Goal: Information Seeking & Learning: Learn about a topic

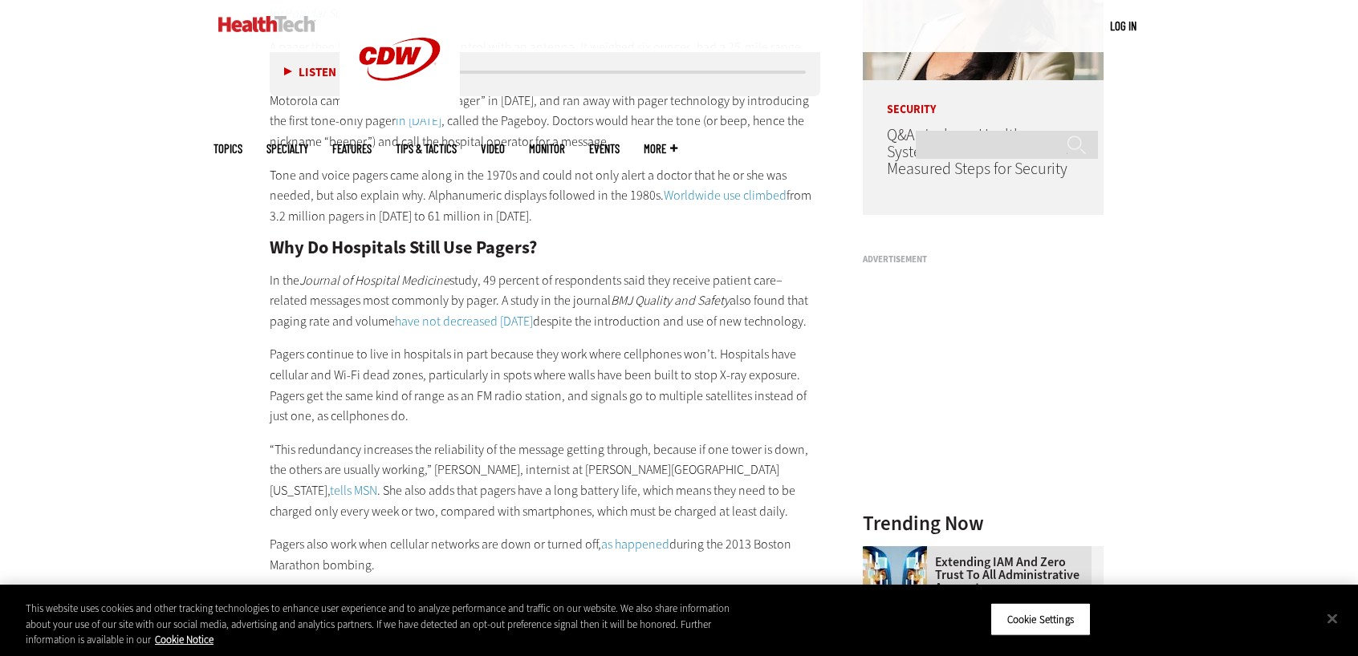
scroll to position [1454, 0]
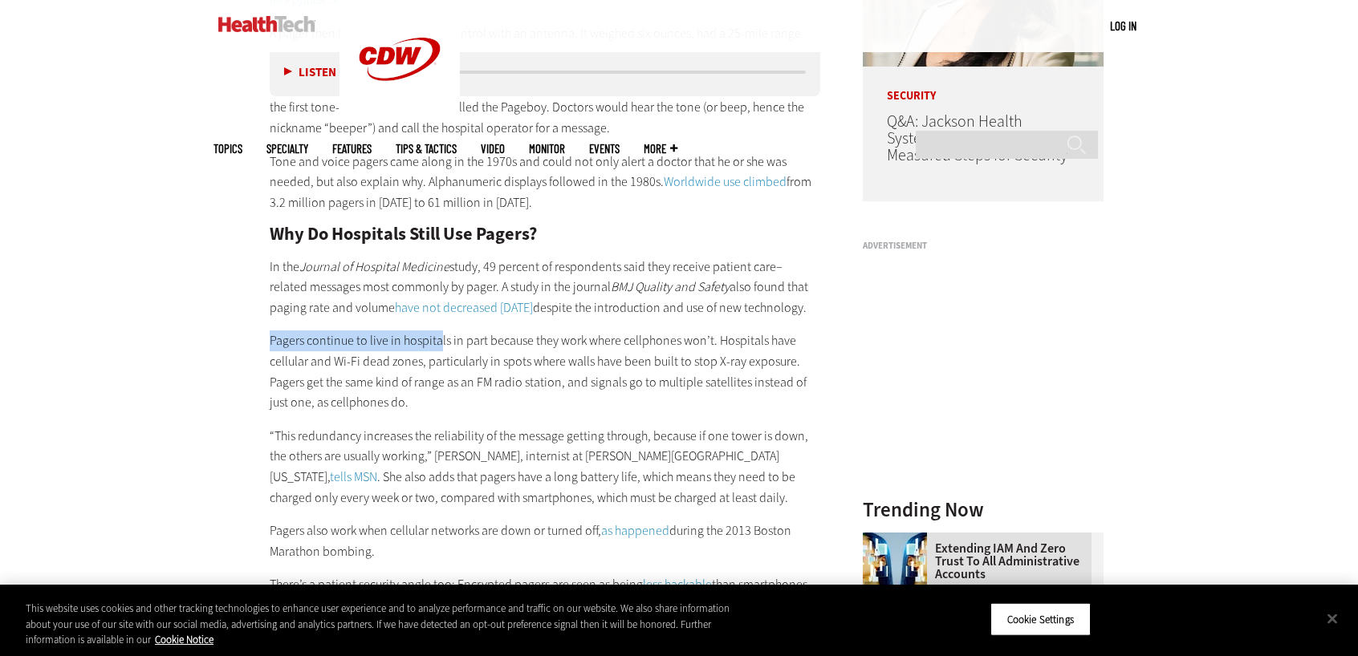
drag, startPoint x: 239, startPoint y: 340, endPoint x: 441, endPoint y: 339, distance: 201.4
click at [441, 339] on article "[DATE] Twitter Facebook LinkedIn Reddit Flipboard Email Hardware Why the Hospit…" at bounding box center [529, 418] width 583 height 2391
click at [441, 339] on p "Pagers continue to live in hospitals in part because they work where cellphones…" at bounding box center [545, 372] width 550 height 82
drag, startPoint x: 319, startPoint y: 341, endPoint x: 494, endPoint y: 337, distance: 175.8
click at [494, 337] on p "Pagers continue to live in hospitals in part because they work where cellphones…" at bounding box center [545, 372] width 550 height 82
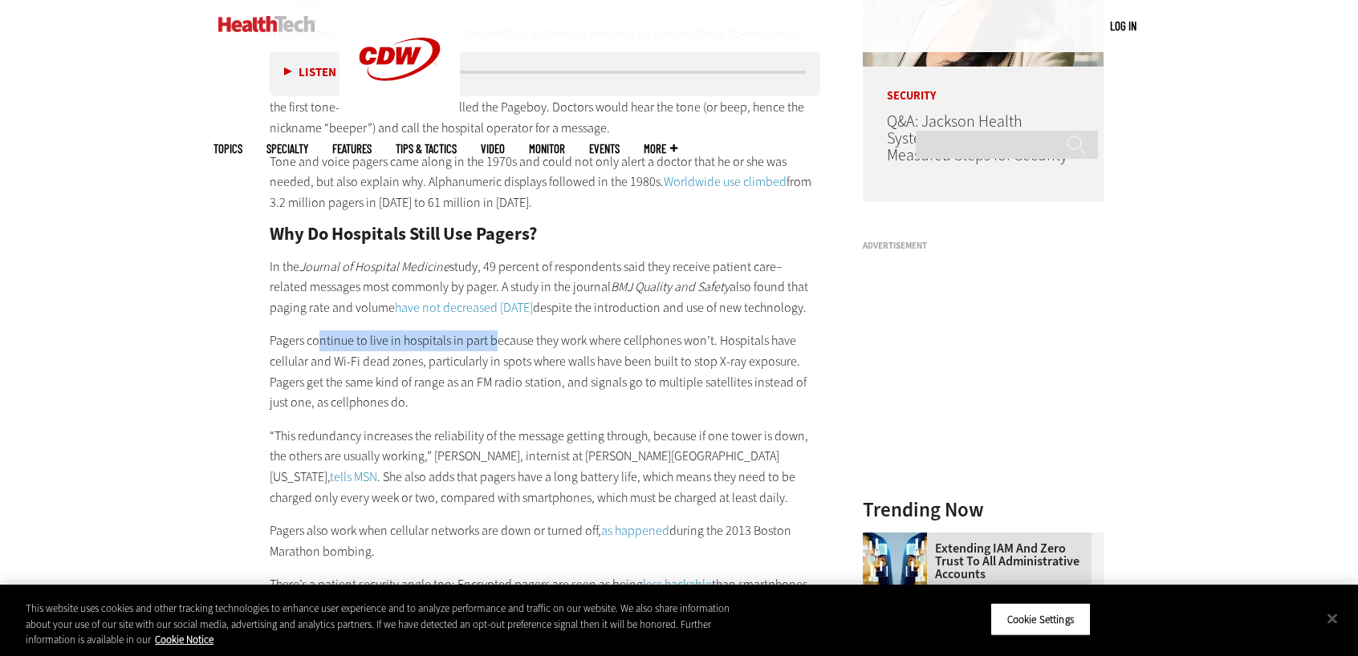
click at [490, 337] on p "Pagers continue to live in hospitals in part because they work where cellphones…" at bounding box center [545, 372] width 550 height 82
drag, startPoint x: 241, startPoint y: 354, endPoint x: 470, endPoint y: 344, distance: 229.7
click at [444, 345] on article "[DATE] Twitter Facebook LinkedIn Reddit Flipboard Email Hardware Why the Hospit…" at bounding box center [529, 418] width 583 height 2391
click at [470, 344] on p "Pagers continue to live in hospitals in part because they work where cellphones…" at bounding box center [545, 372] width 550 height 82
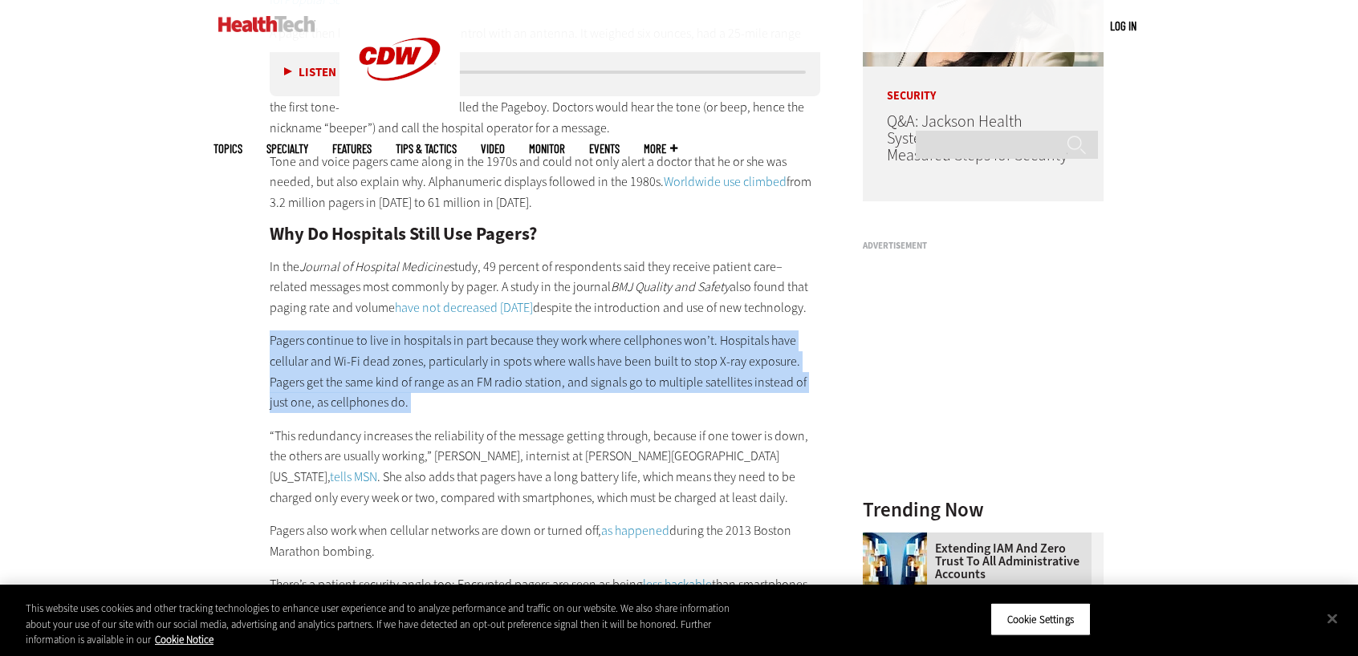
click at [470, 344] on p "Pagers continue to live in hospitals in part because they work where cellphones…" at bounding box center [545, 372] width 550 height 82
click at [280, 336] on p "Pagers continue to live in hospitals in part because they work where cellphones…" at bounding box center [545, 372] width 550 height 82
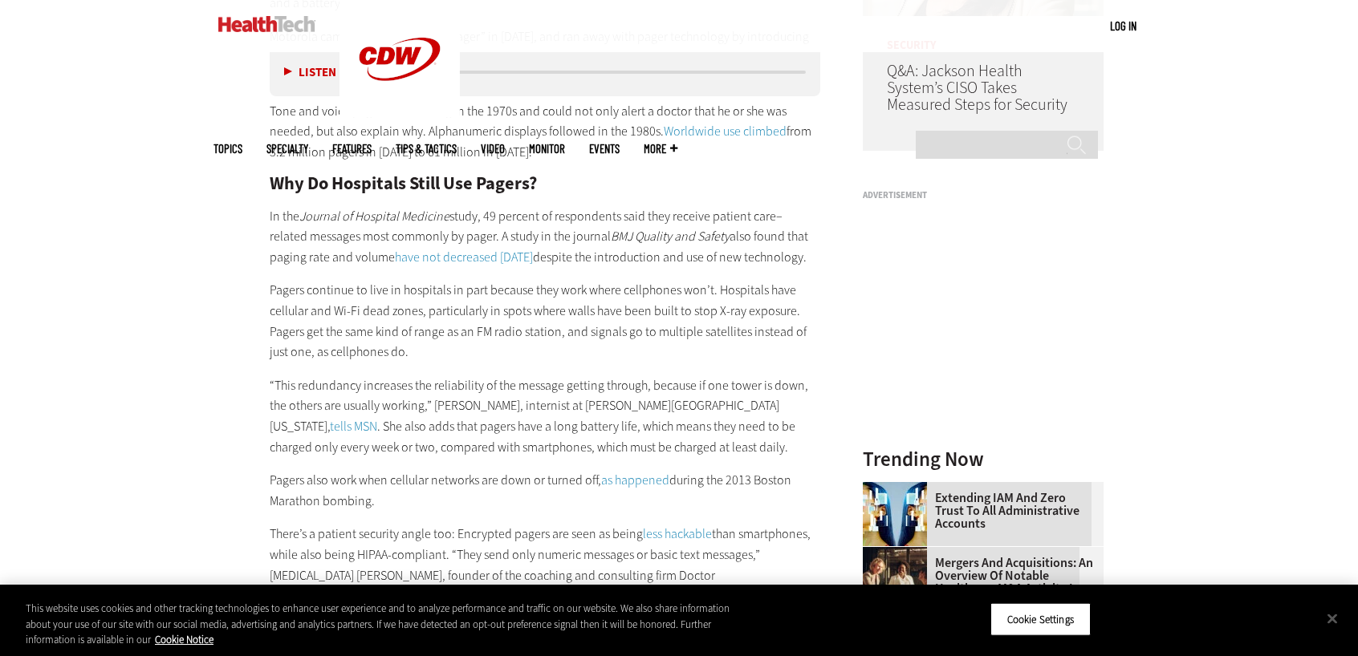
scroll to position [1507, 0]
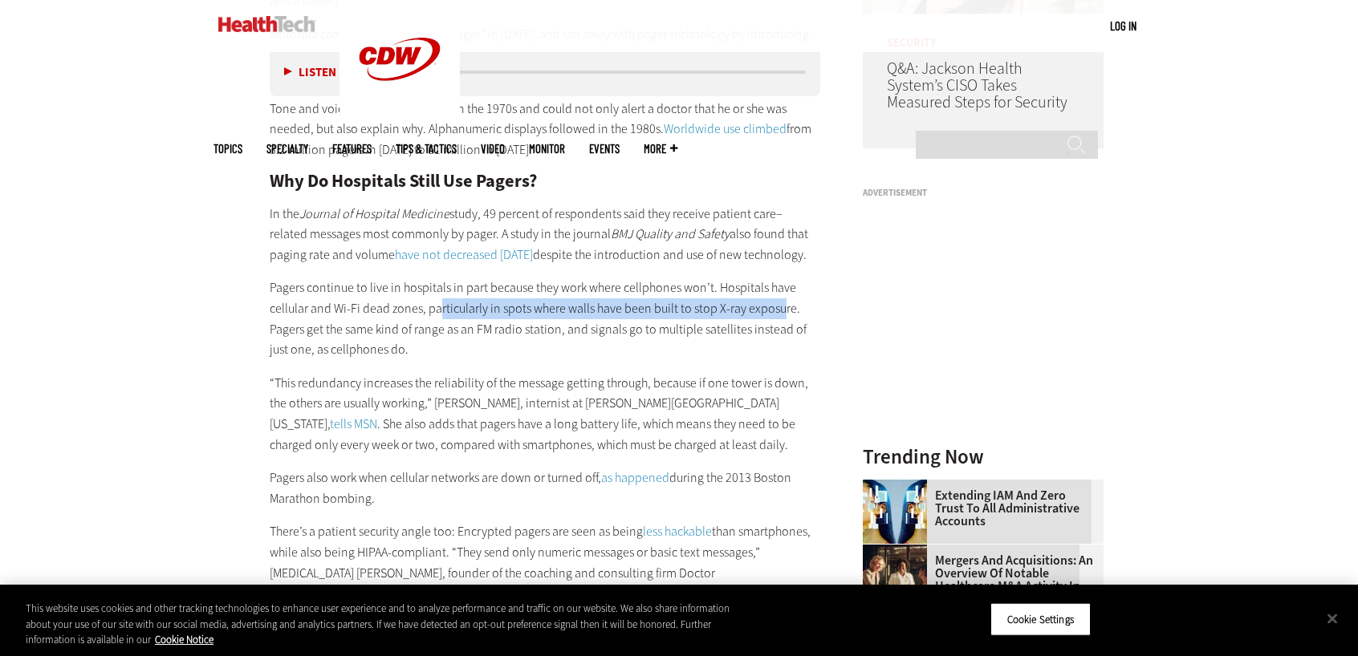
drag, startPoint x: 439, startPoint y: 303, endPoint x: 778, endPoint y: 313, distance: 338.8
click at [778, 313] on p "Pagers continue to live in hospitals in part because they work where cellphones…" at bounding box center [545, 319] width 550 height 82
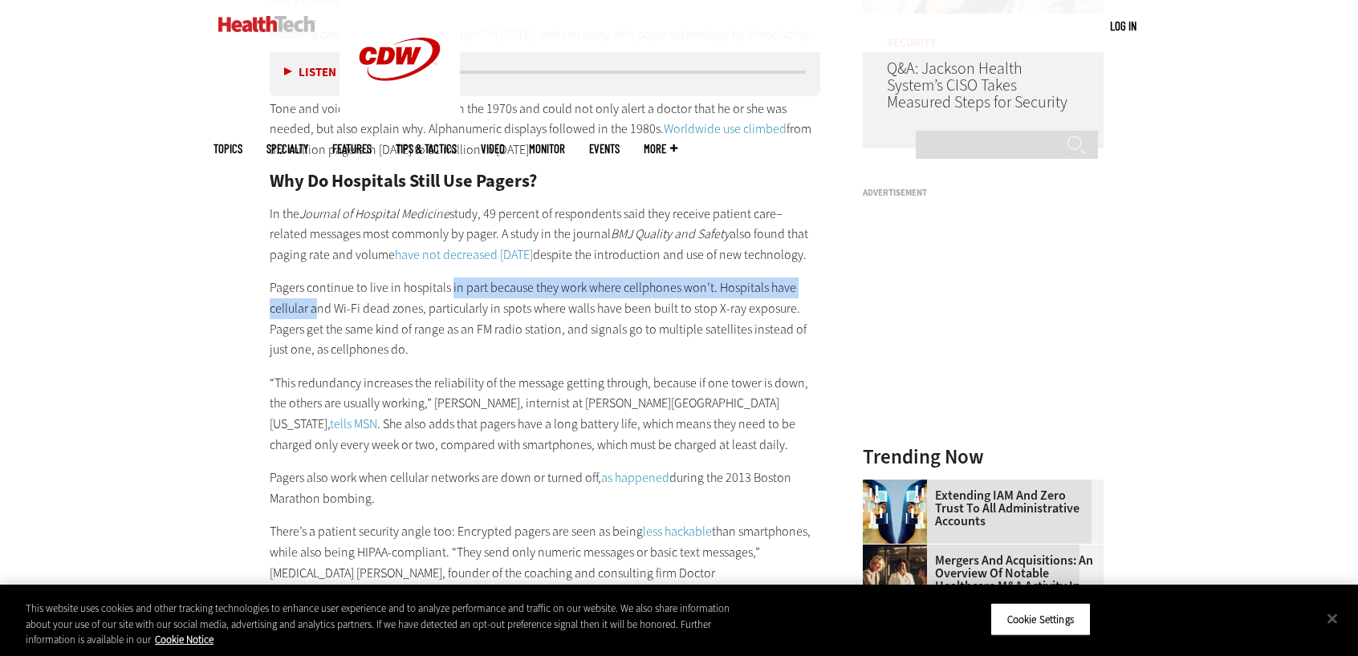
drag, startPoint x: 318, startPoint y: 301, endPoint x: 459, endPoint y: 283, distance: 142.3
click at [459, 283] on p "Pagers continue to live in hospitals in part because they work where cellphones…" at bounding box center [545, 319] width 550 height 82
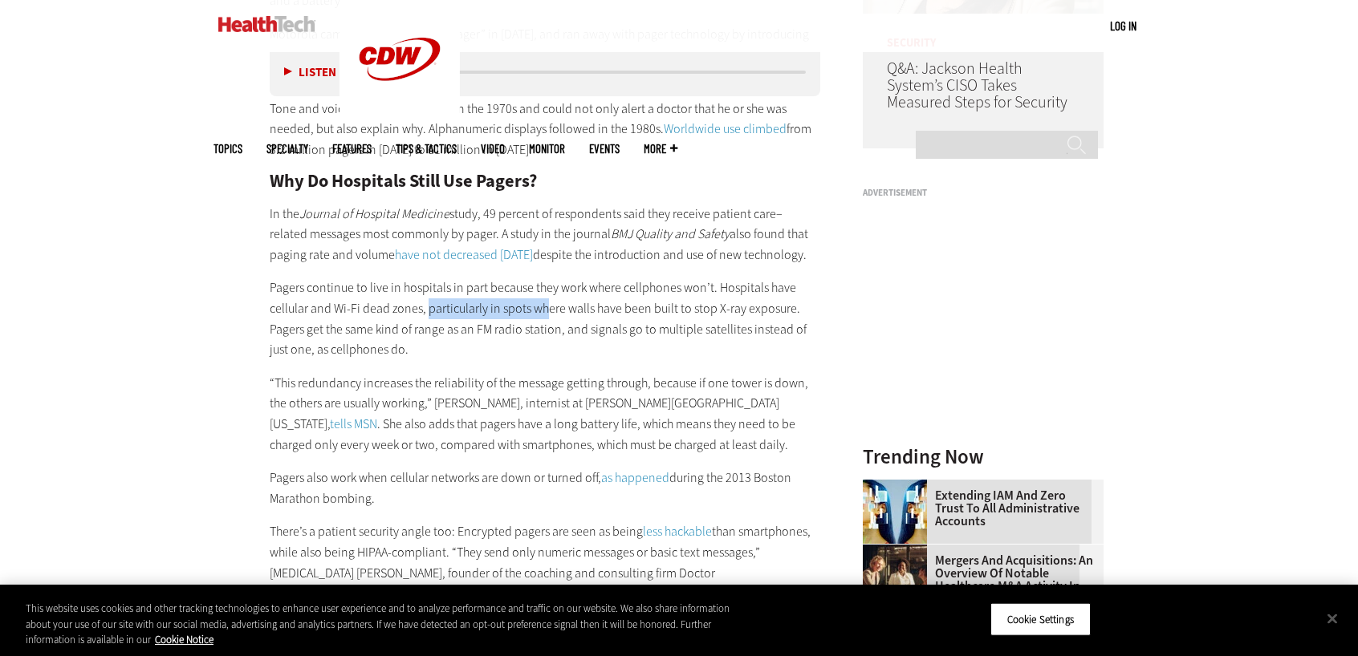
drag, startPoint x: 428, startPoint y: 307, endPoint x: 559, endPoint y: 301, distance: 131.0
click at [559, 301] on p "Pagers continue to live in hospitals in part because they work where cellphones…" at bounding box center [545, 319] width 550 height 82
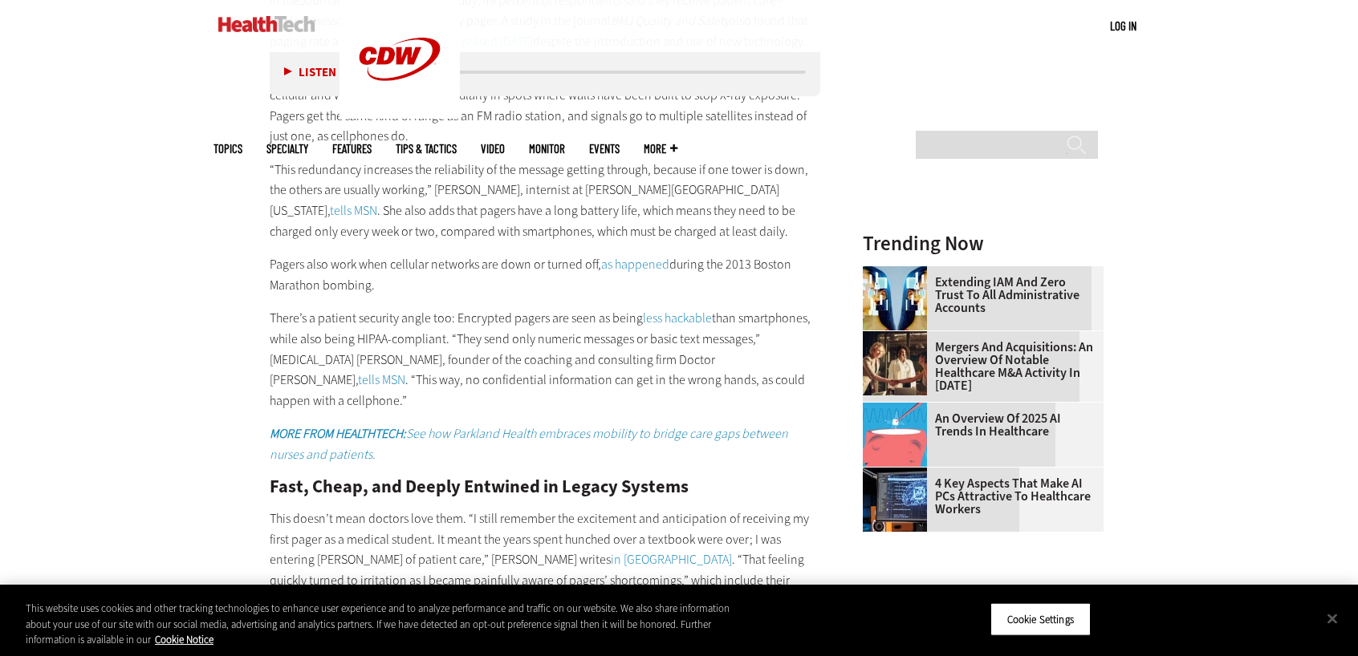
scroll to position [1732, 0]
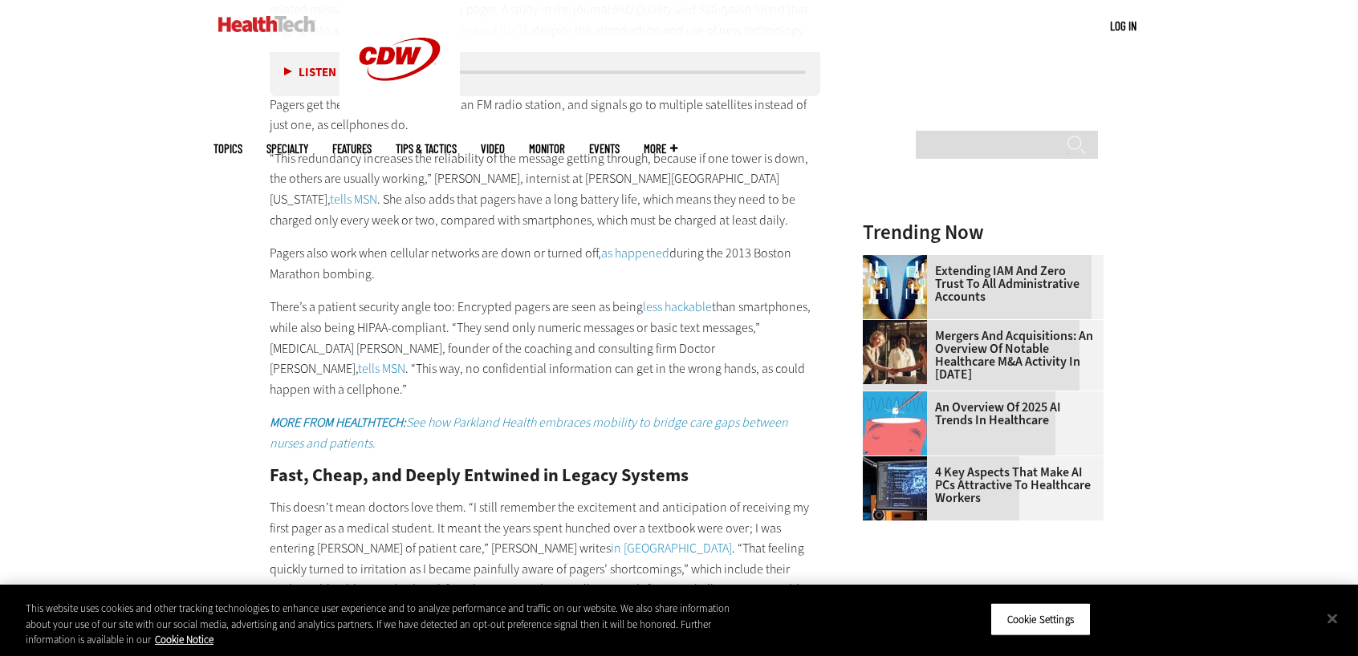
drag, startPoint x: 399, startPoint y: 267, endPoint x: 241, endPoint y: 255, distance: 158.5
click at [241, 255] on article "[DATE] Twitter Facebook LinkedIn Reddit Flipboard Email Hardware Why the Hospit…" at bounding box center [529, 141] width 583 height 2391
drag, startPoint x: 447, startPoint y: 160, endPoint x: 592, endPoint y: 156, distance: 145.3
click at [592, 156] on p "“This redundancy increases the reliability of the message getting through, beca…" at bounding box center [545, 189] width 550 height 82
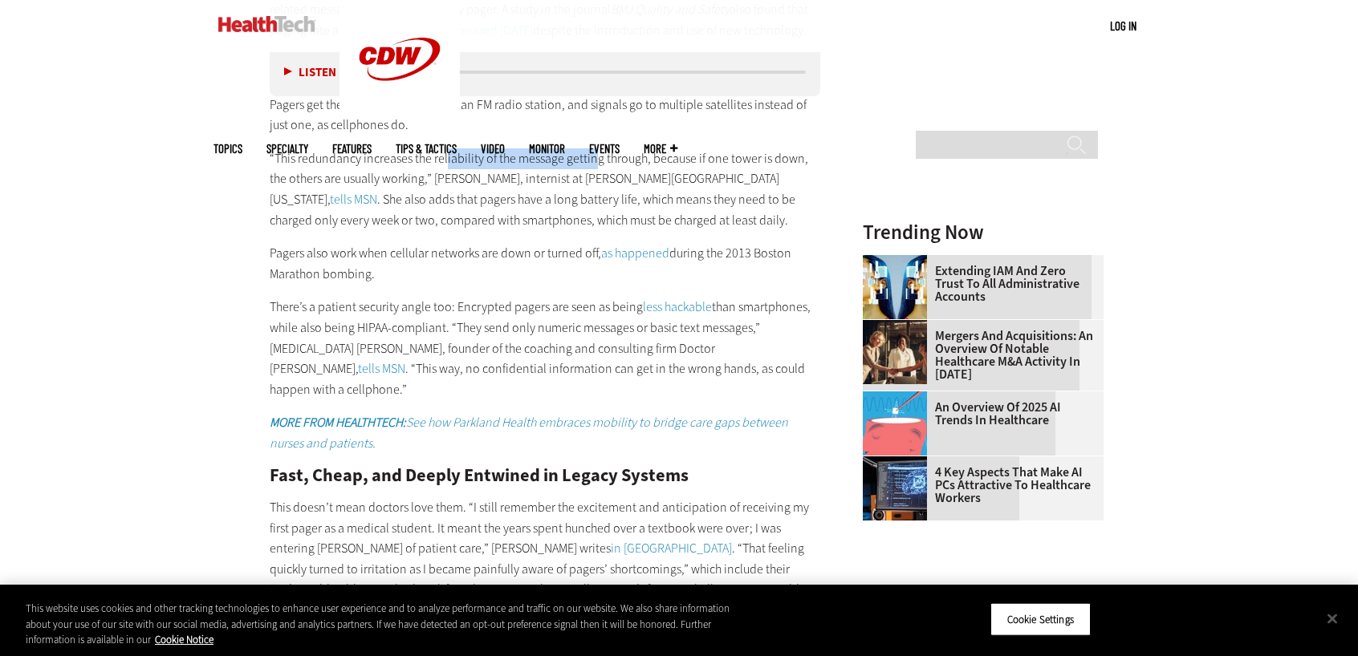
click at [592, 156] on p "“This redundancy increases the reliability of the message getting through, beca…" at bounding box center [545, 189] width 550 height 82
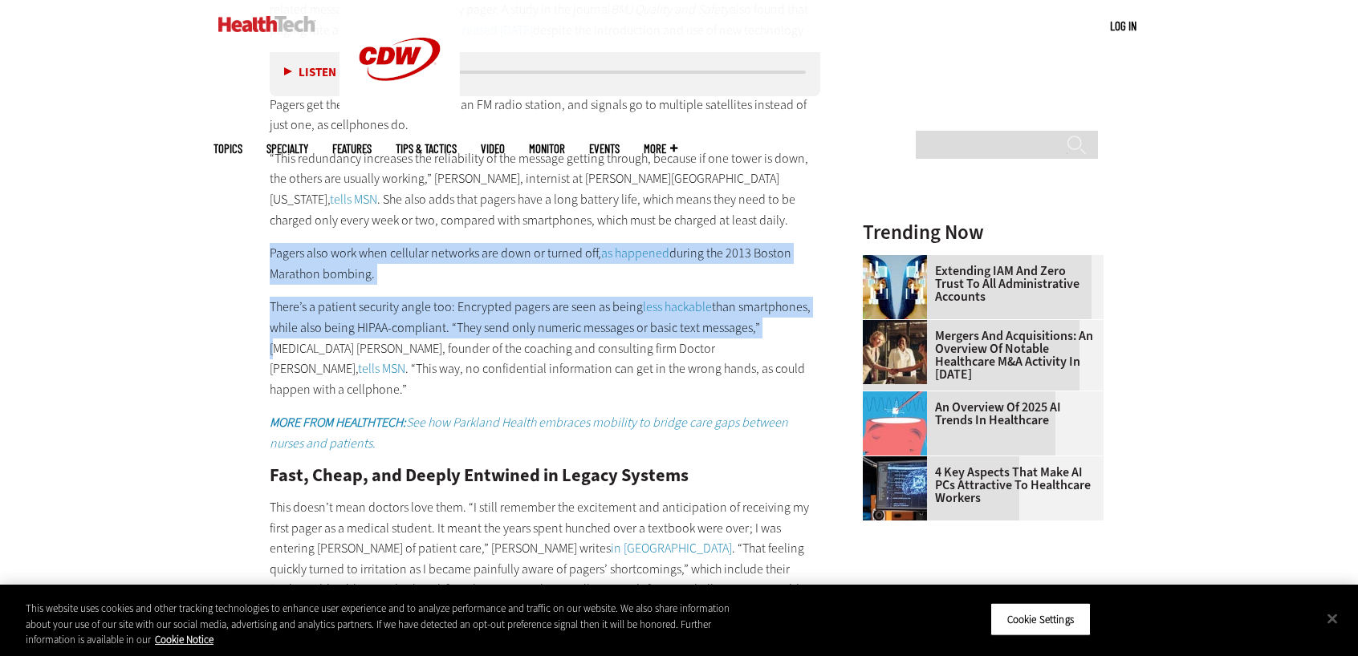
drag, startPoint x: 178, startPoint y: 343, endPoint x: 170, endPoint y: 237, distance: 107.0
click at [170, 237] on div "Become an Insider Sign up [DATE] to receive premium content! Sign Up MENU Log i…" at bounding box center [679, 51] width 1358 height 3566
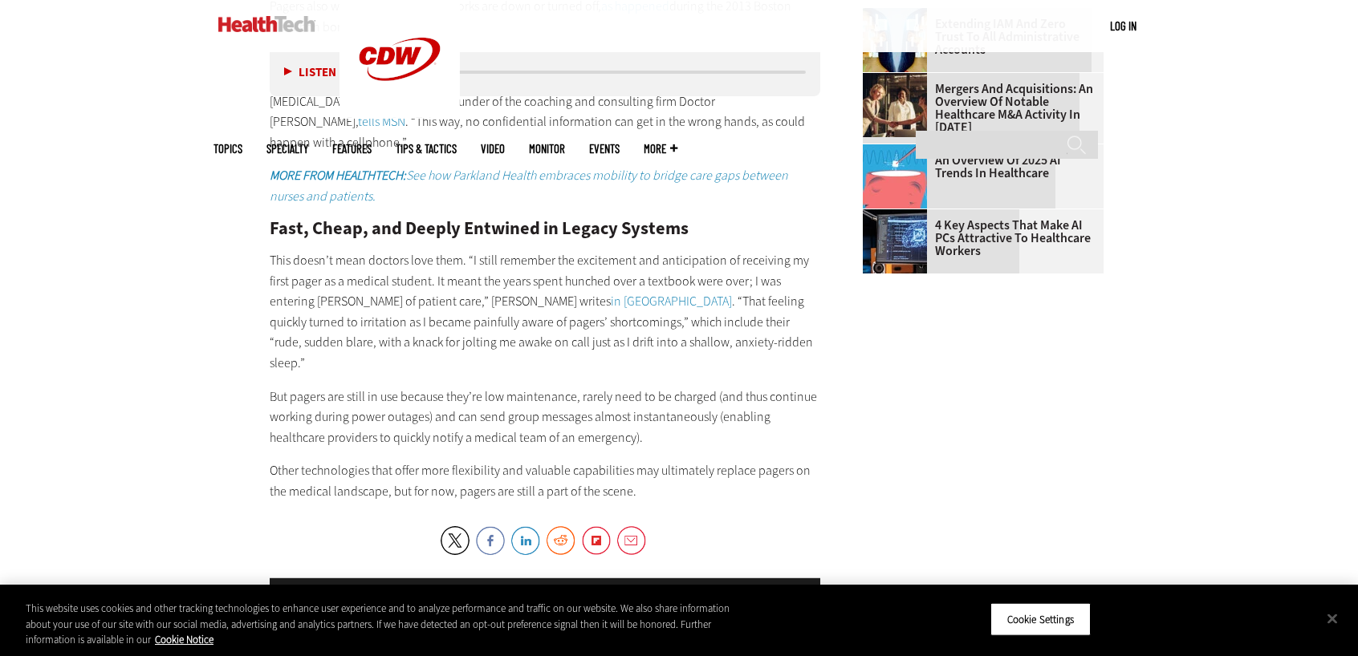
scroll to position [1983, 0]
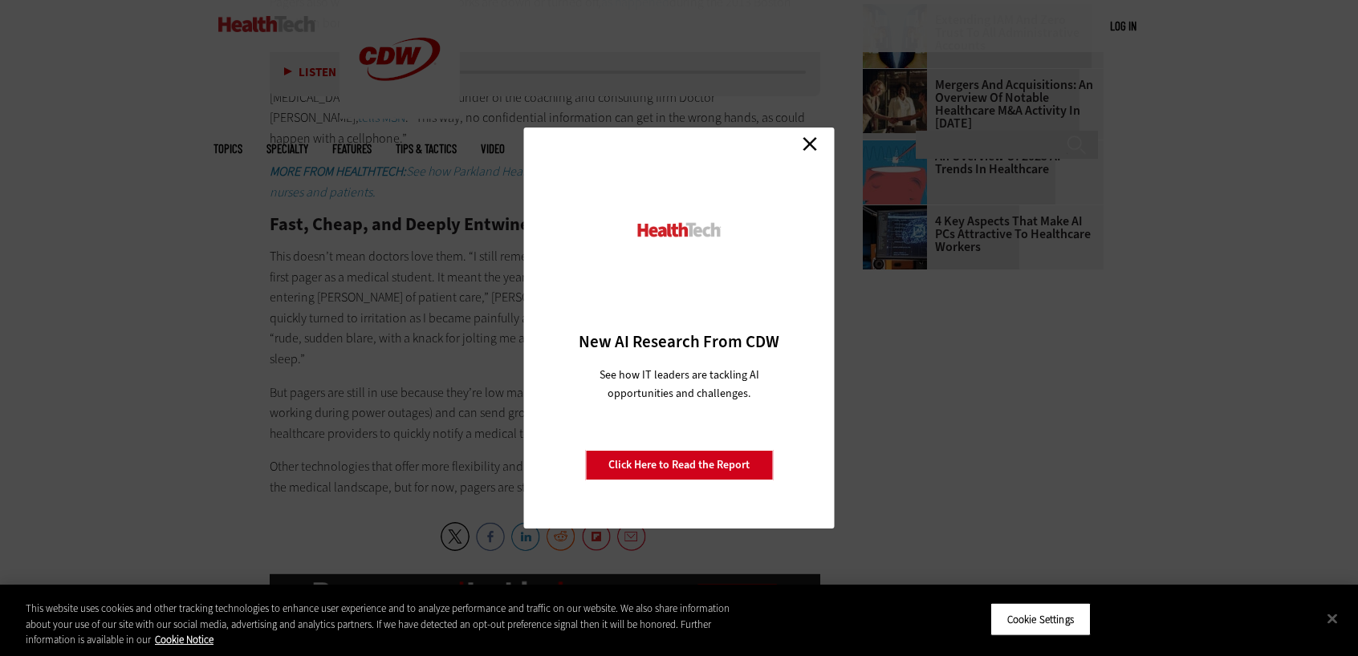
click at [812, 140] on link "Close" at bounding box center [810, 144] width 24 height 24
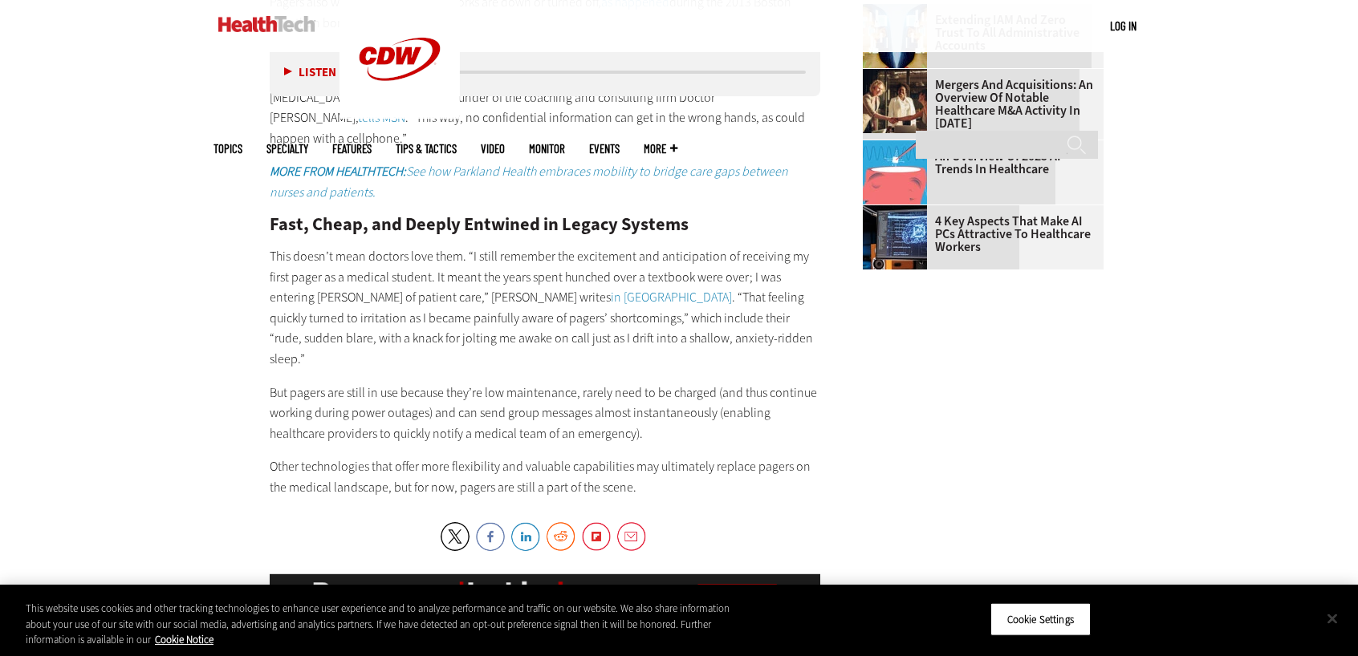
click at [1322, 614] on button "Close" at bounding box center [1331, 618] width 35 height 35
